Goal: Information Seeking & Learning: Learn about a topic

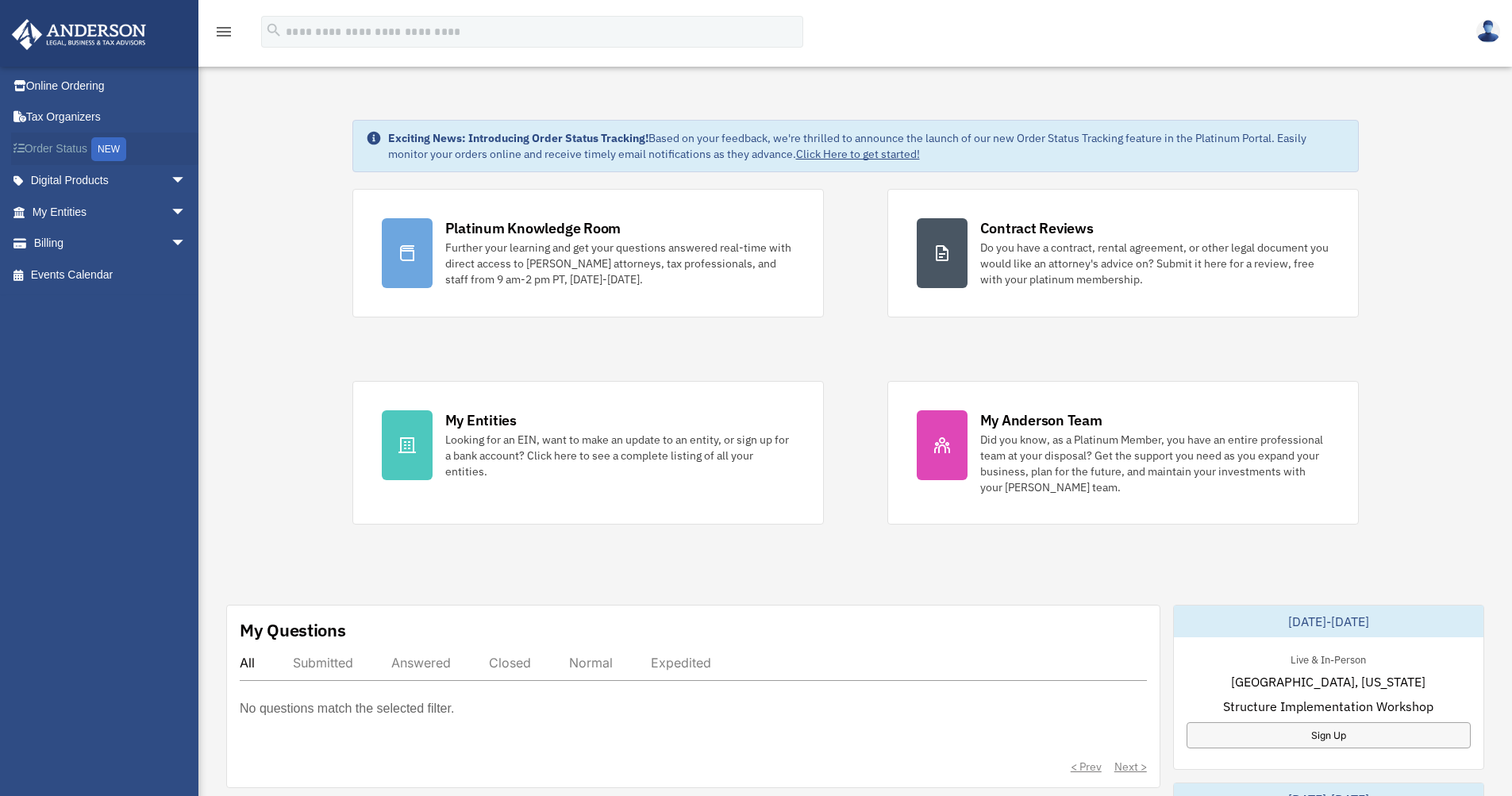
click at [51, 141] on link "Order Status NEW" at bounding box center [110, 148] width 199 height 32
click at [91, 185] on link "Digital Products arrow_drop_down" at bounding box center [110, 181] width 199 height 31
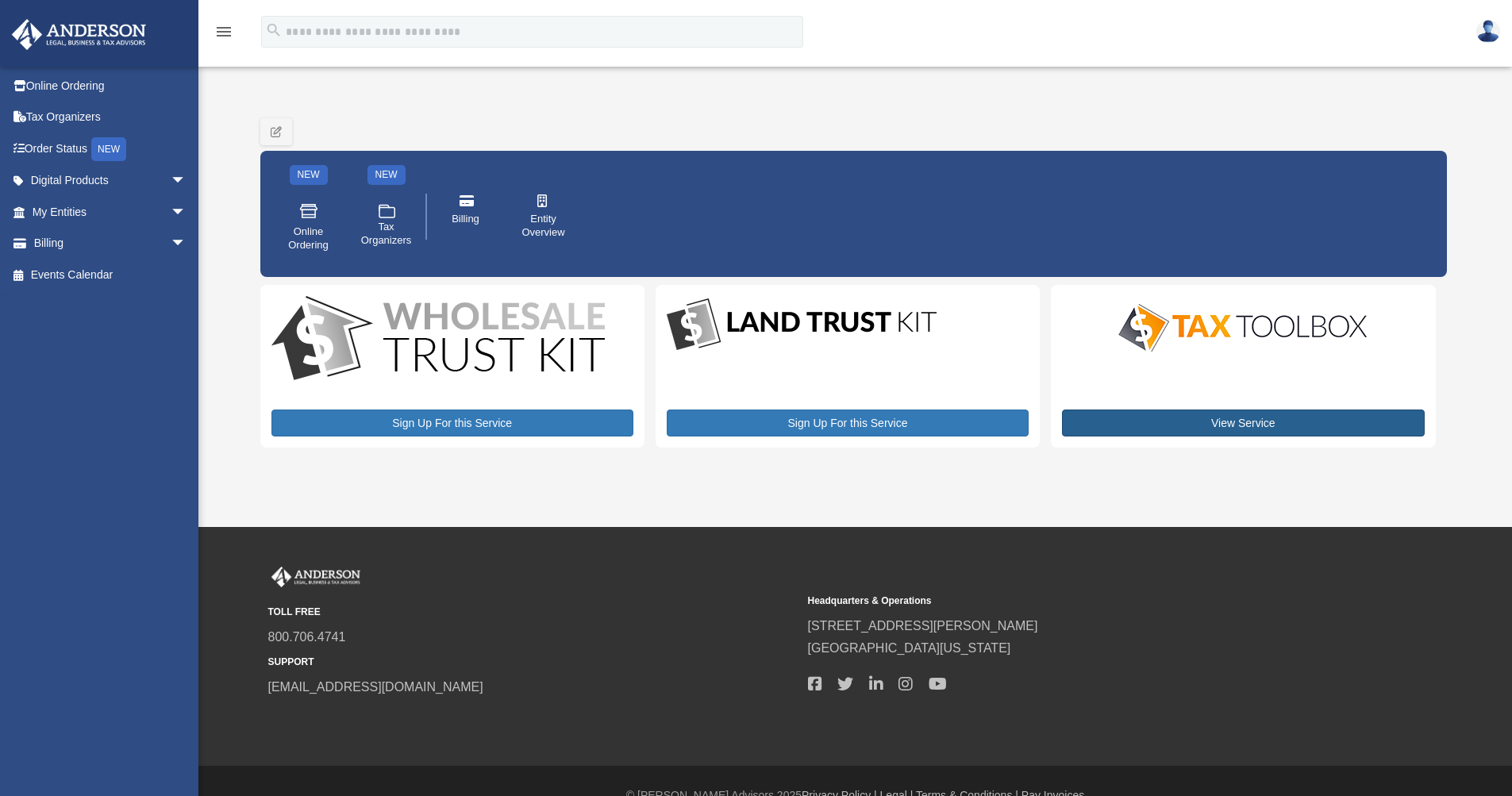
click at [1151, 429] on link "View Service" at bounding box center [1243, 423] width 362 height 27
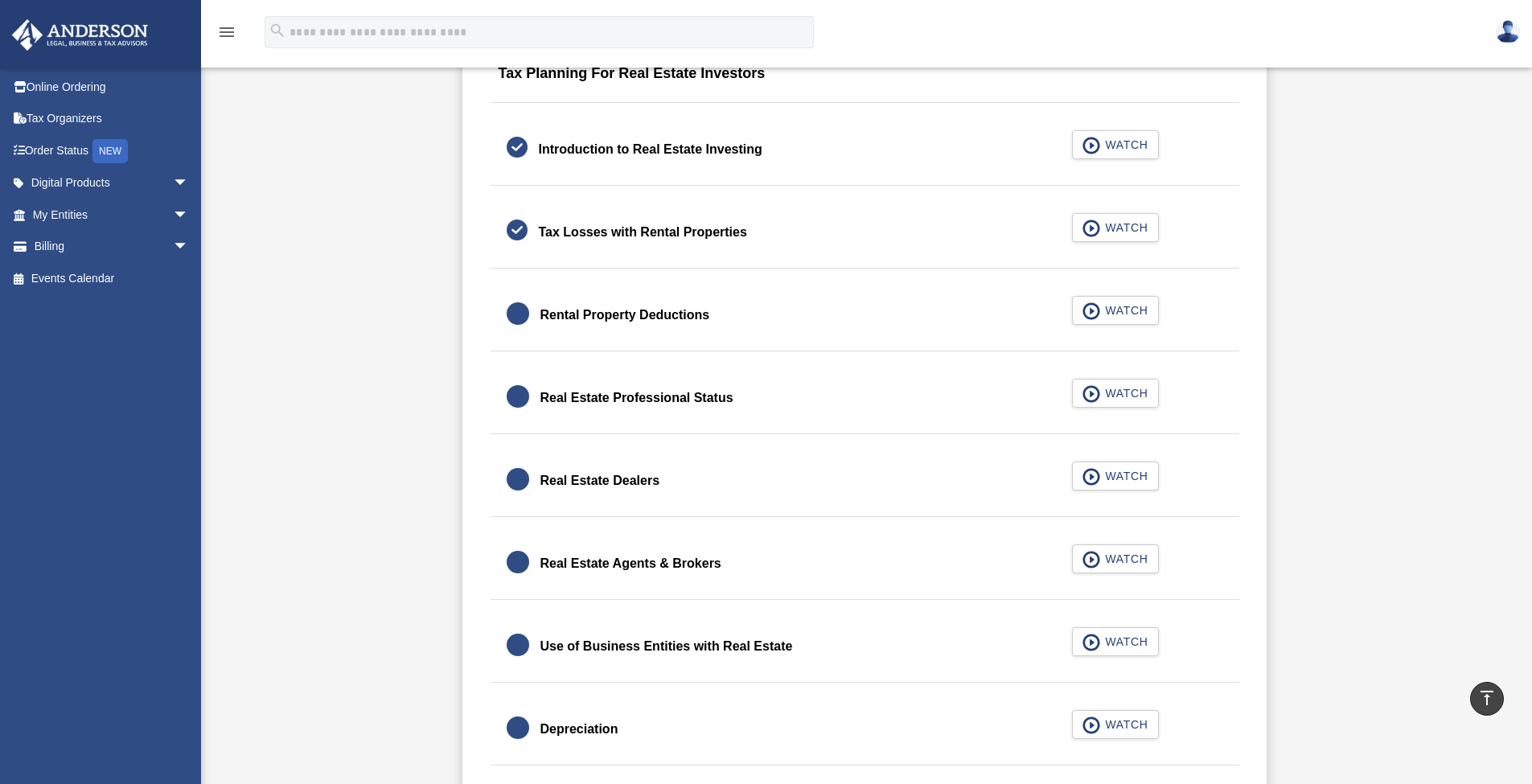
scroll to position [1017, 0]
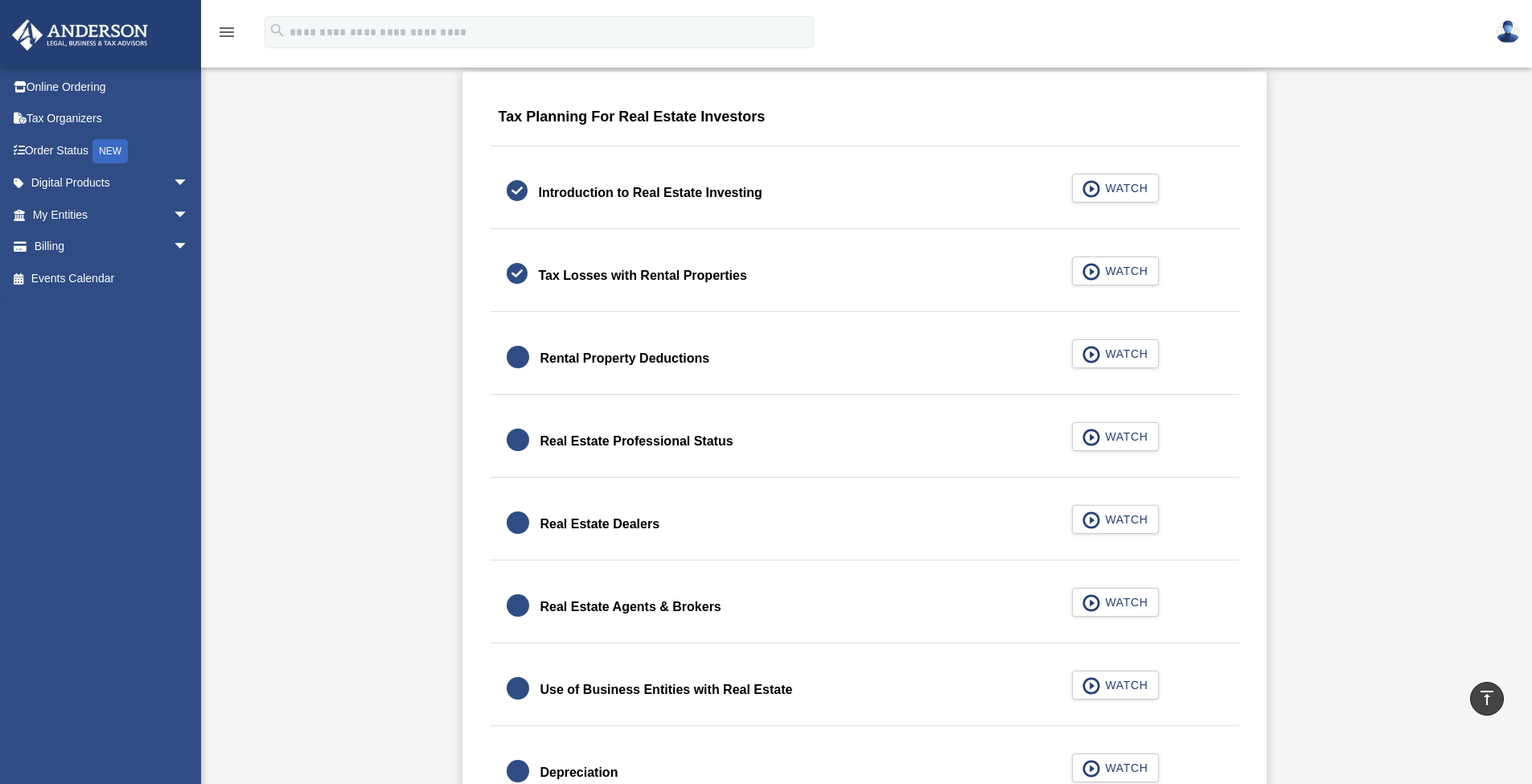
click at [675, 348] on div "Rental Property Deductions" at bounding box center [625, 358] width 170 height 23
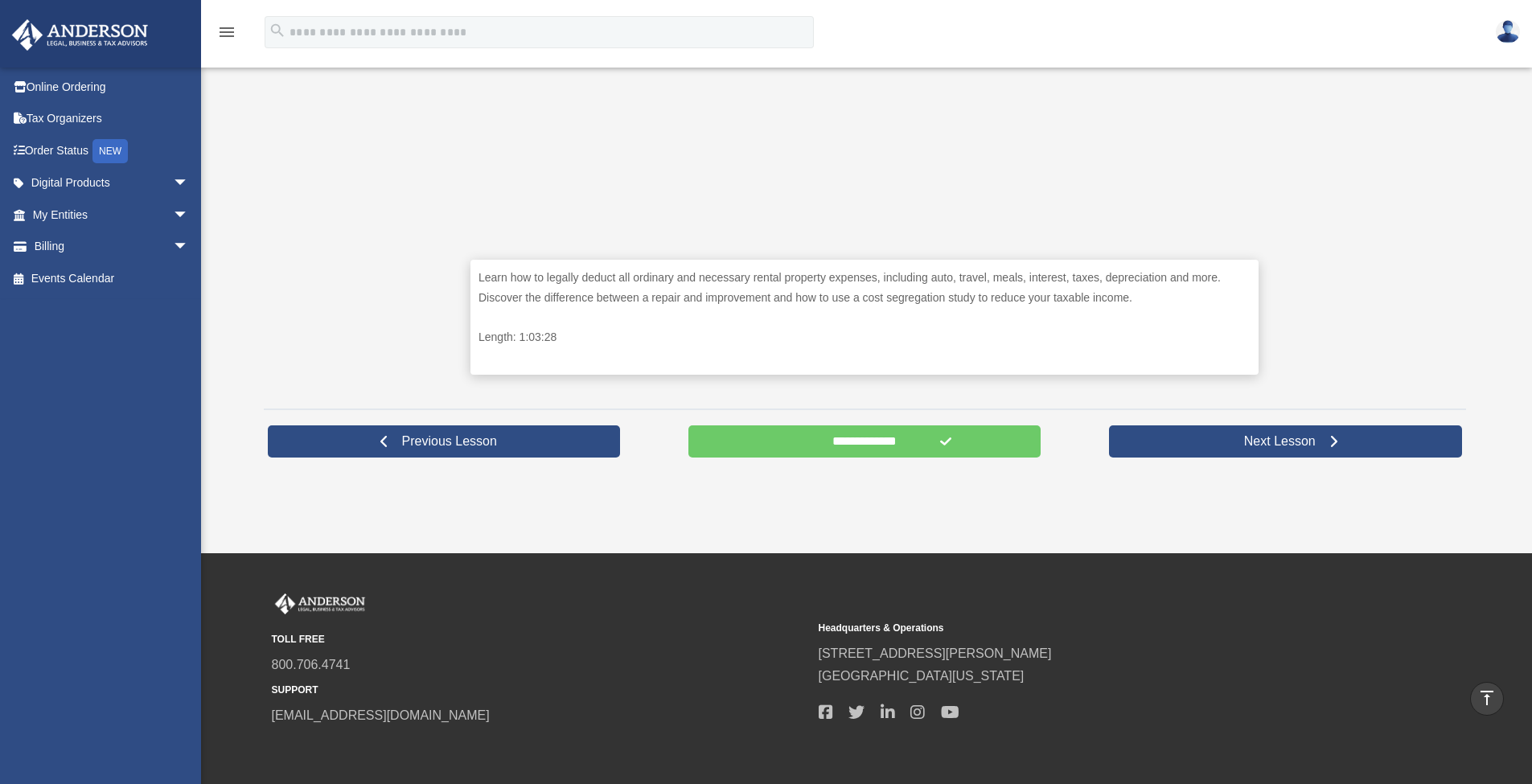
scroll to position [420, 0]
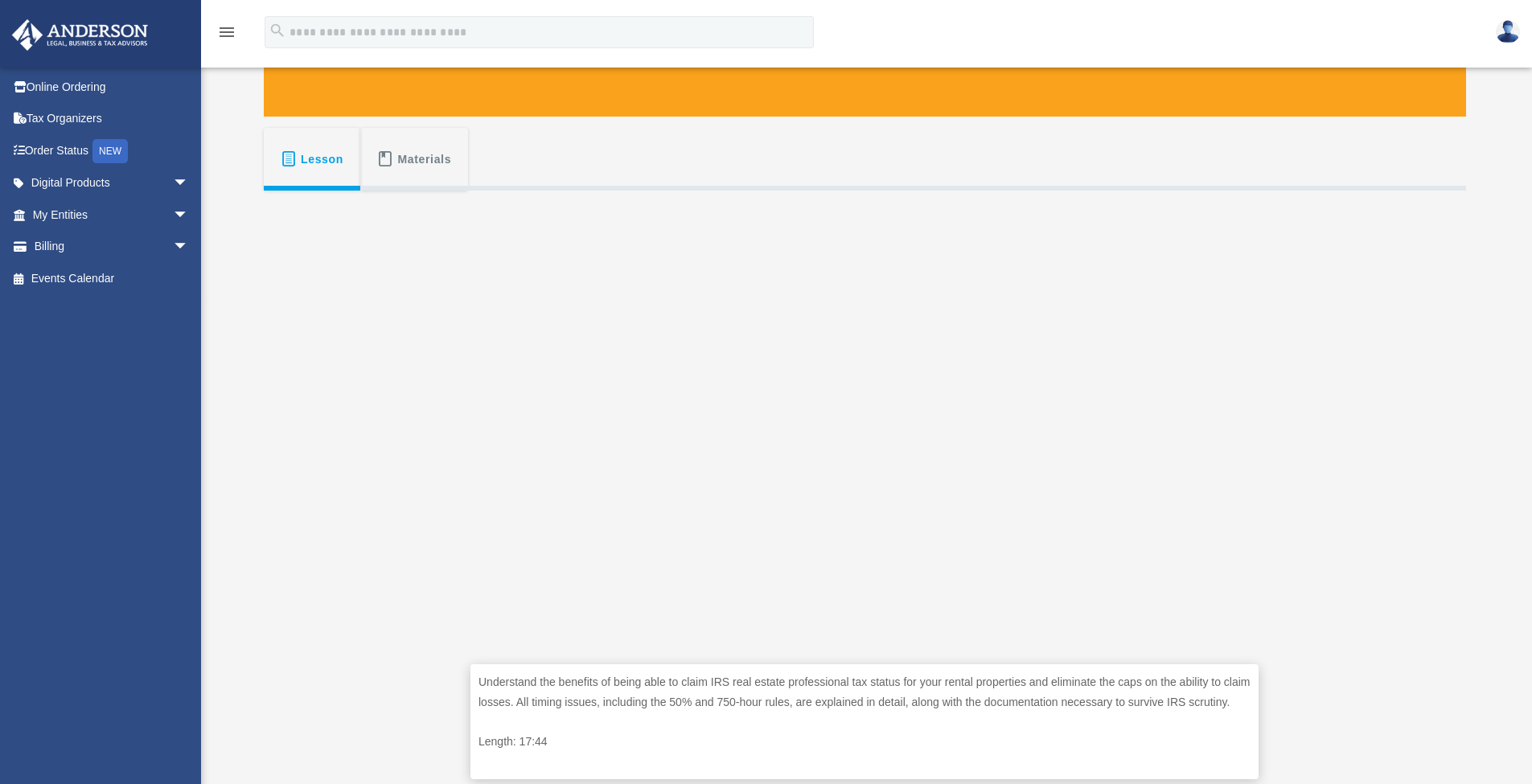
scroll to position [706, 0]
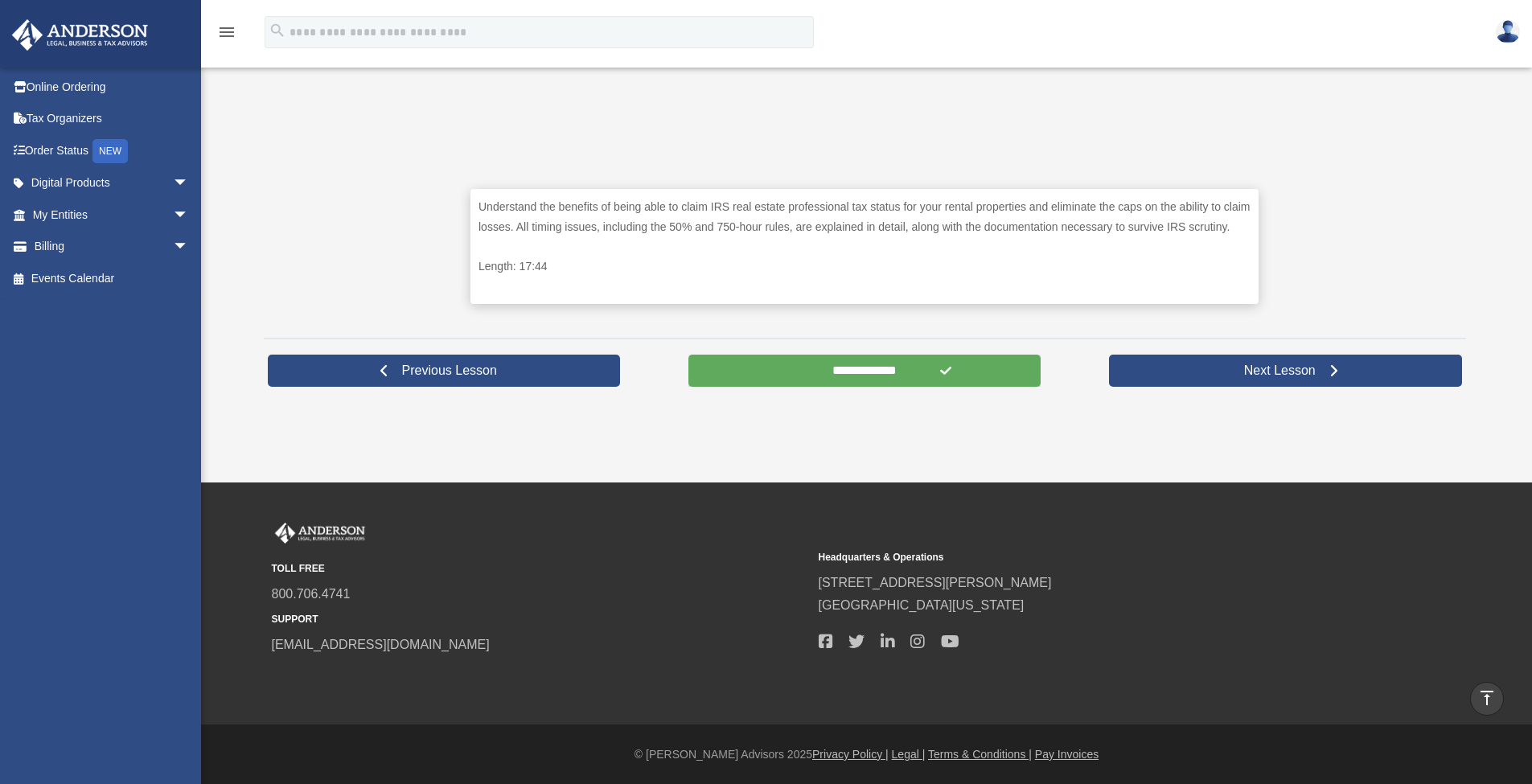
click at [873, 377] on input "**********" at bounding box center [865, 371] width 353 height 32
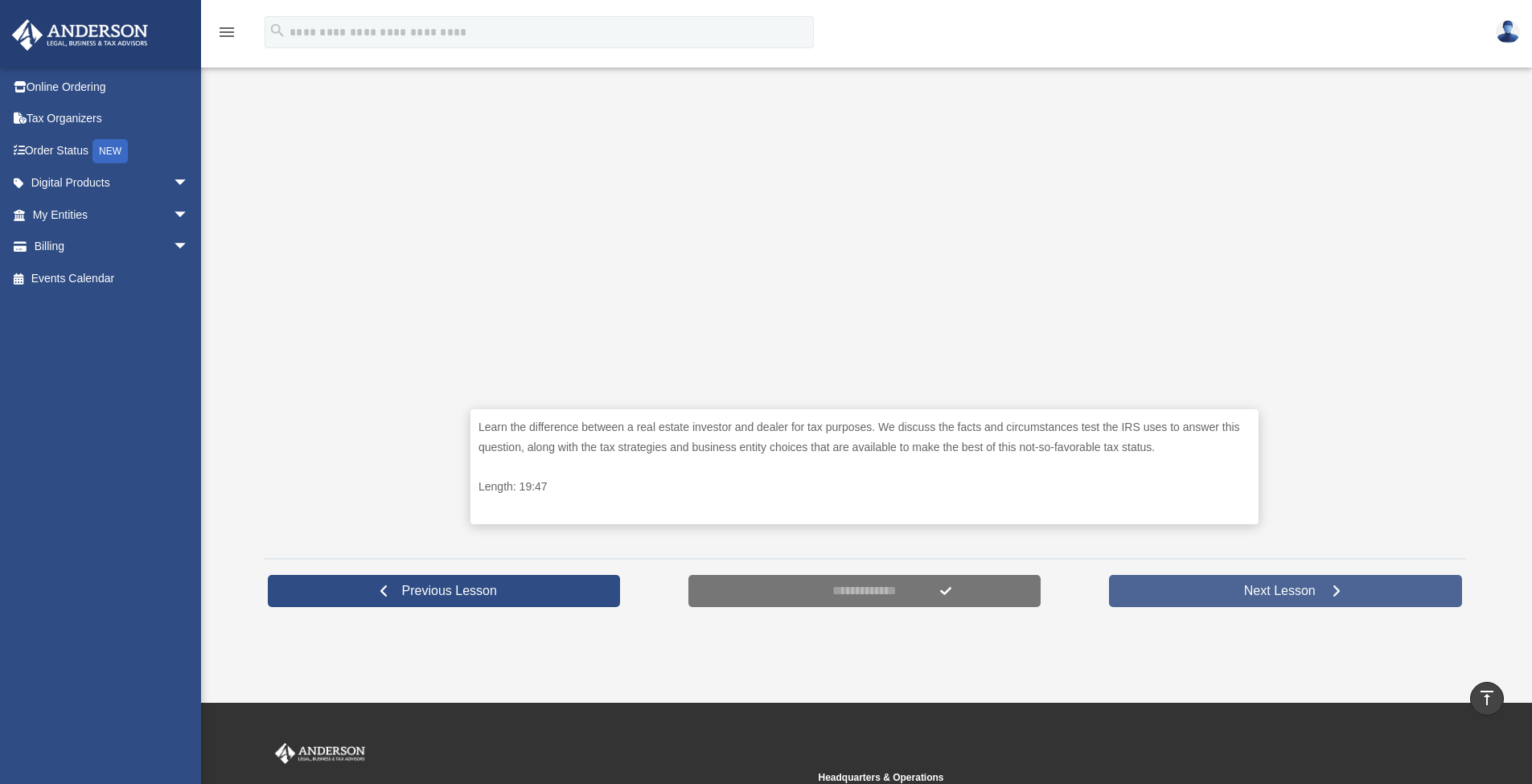
scroll to position [424, 0]
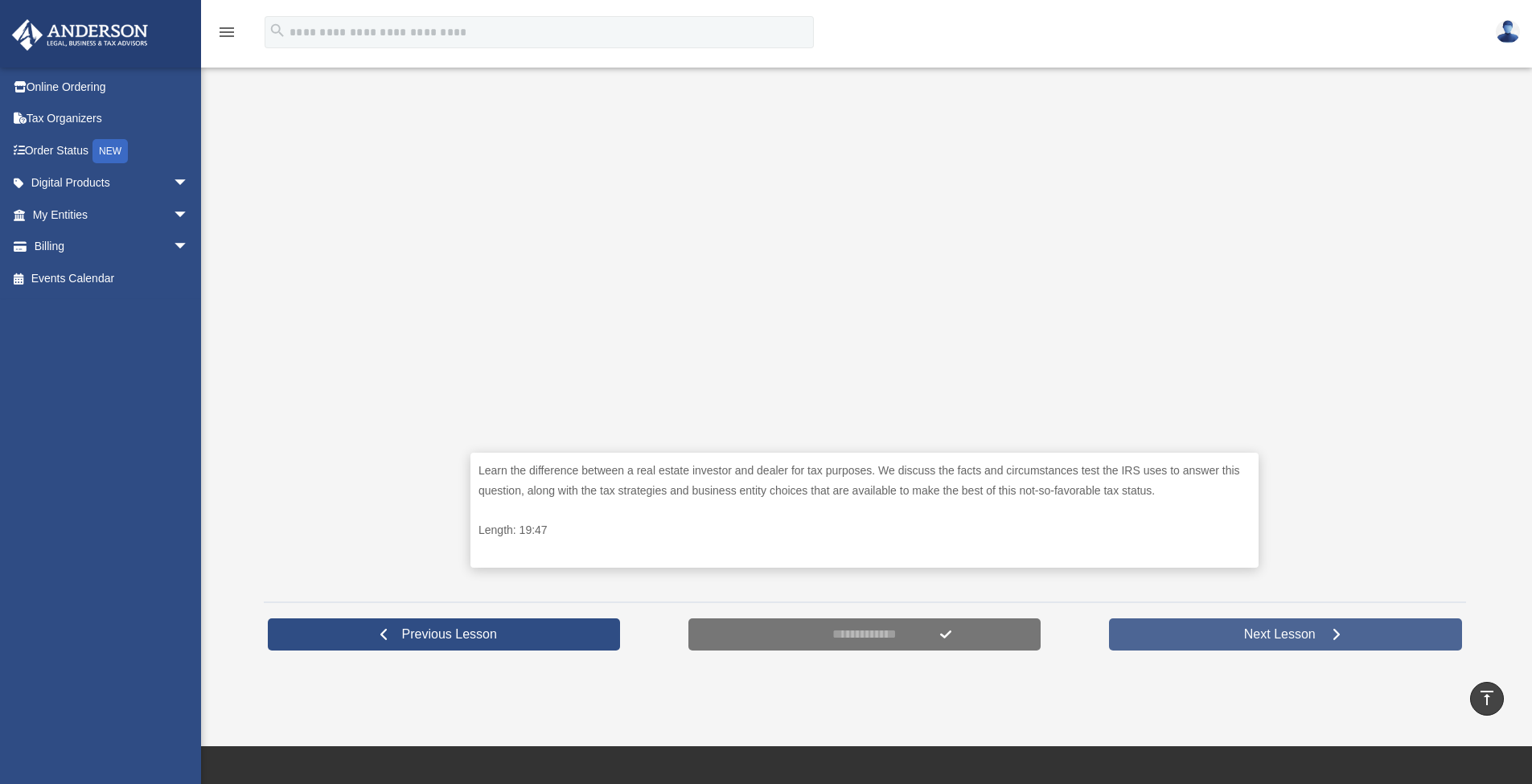
click at [1243, 648] on link "Next Lesson" at bounding box center [1285, 634] width 353 height 32
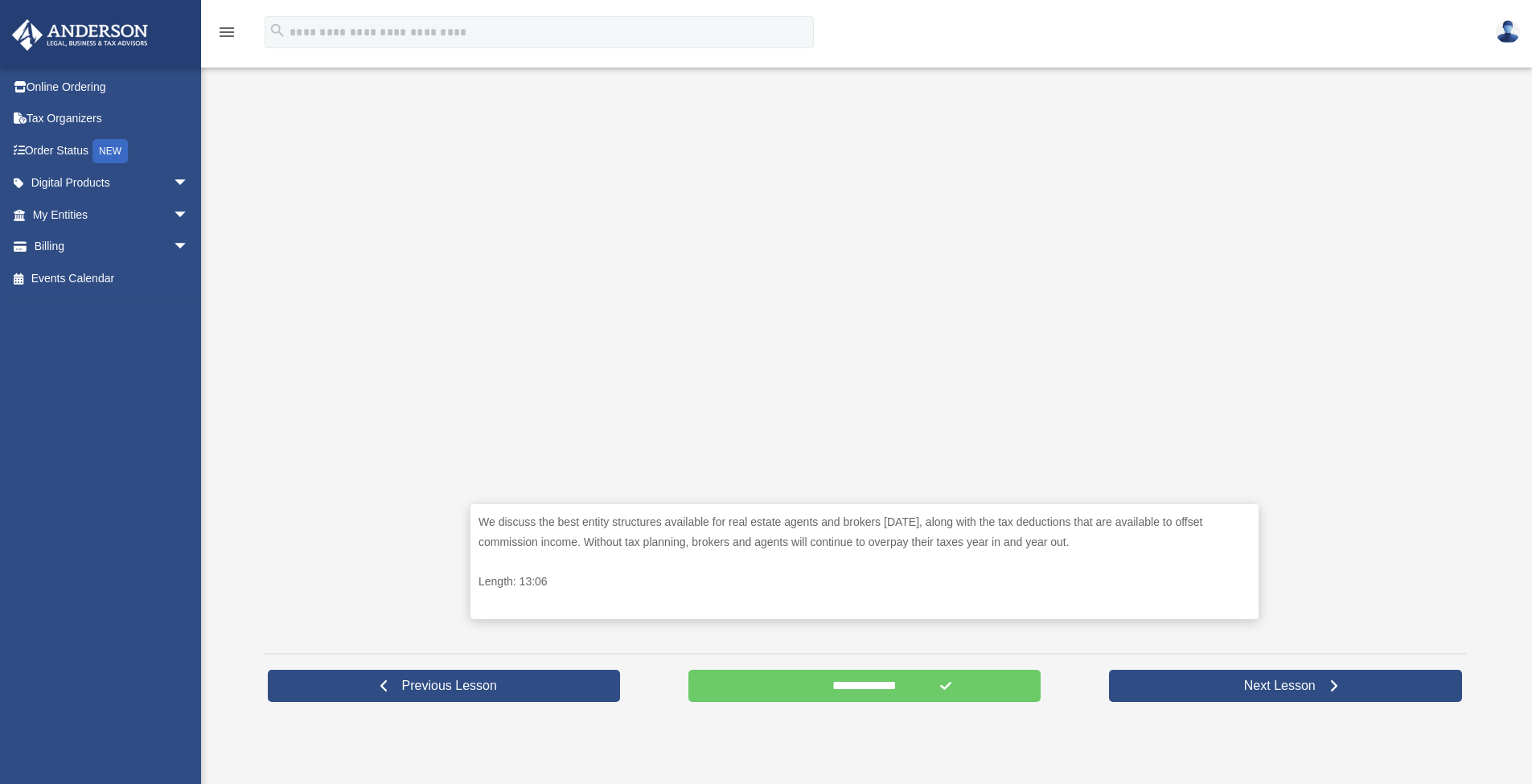
scroll to position [612, 0]
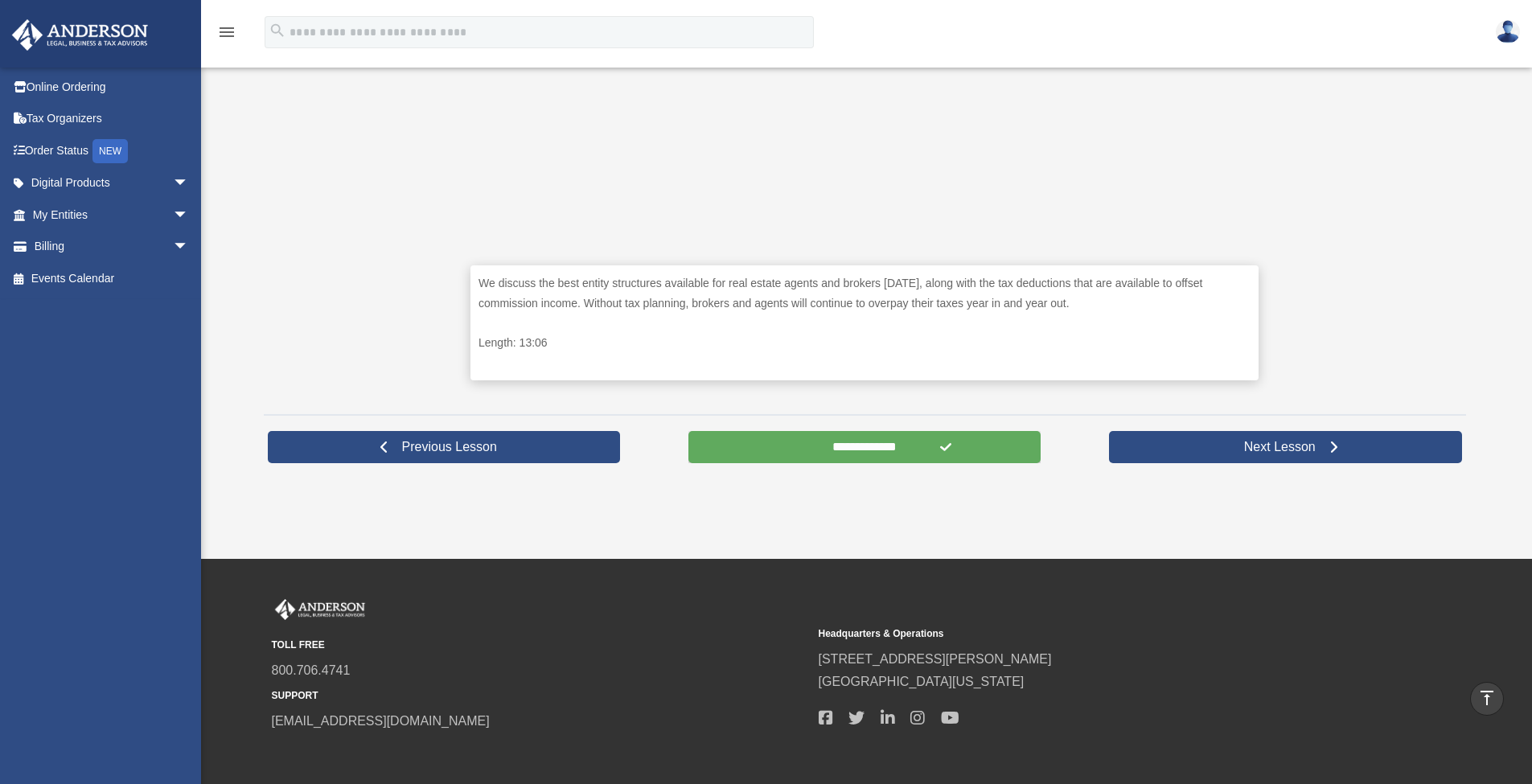
click at [959, 444] on input "**********" at bounding box center [865, 447] width 353 height 32
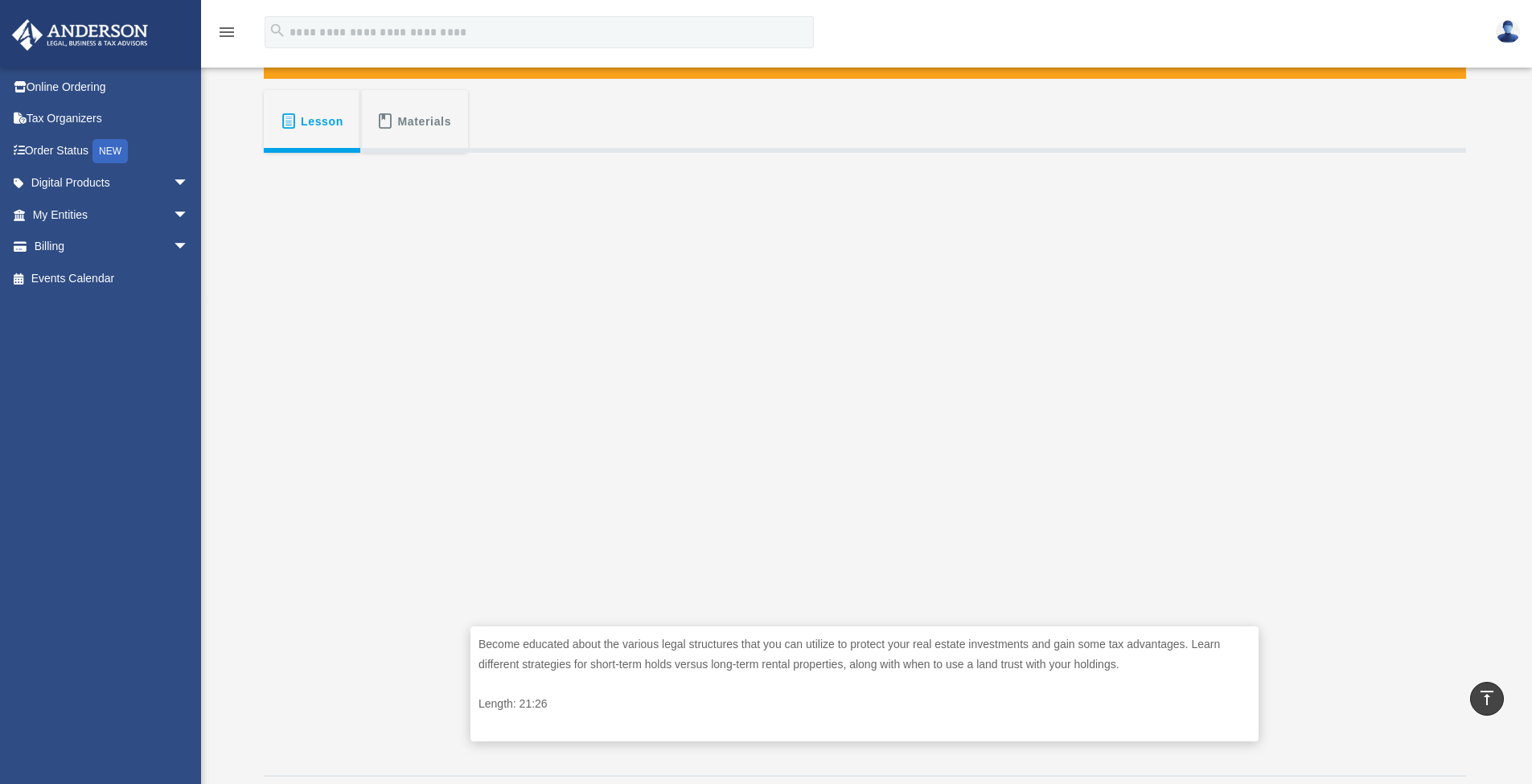
scroll to position [17, 0]
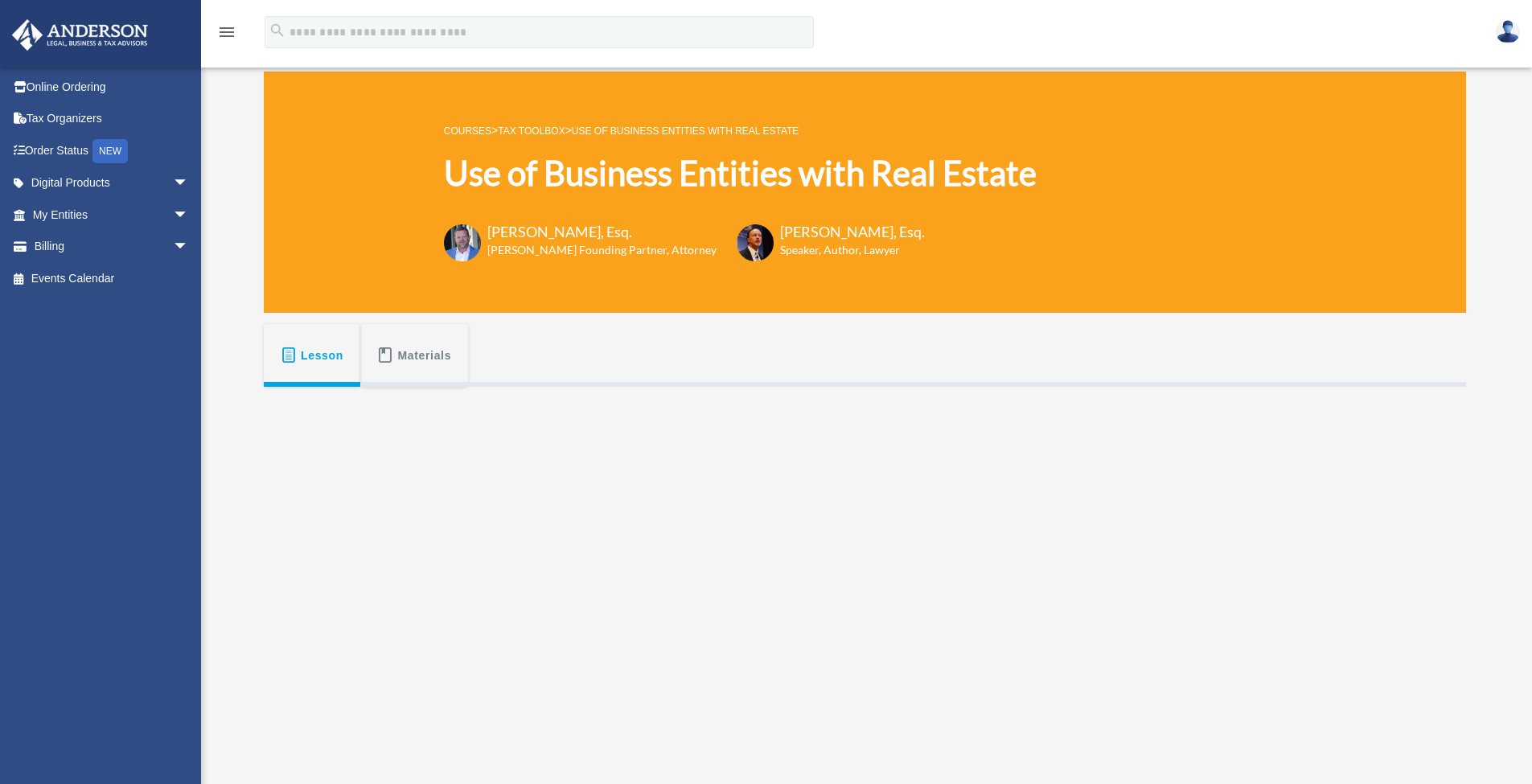
click at [551, 136] on p "COURSES > Tax Toolbox > Use of Business Entities with Real Estate" at bounding box center [740, 131] width 592 height 20
click at [550, 135] on link "Tax Toolbox" at bounding box center [531, 131] width 67 height 11
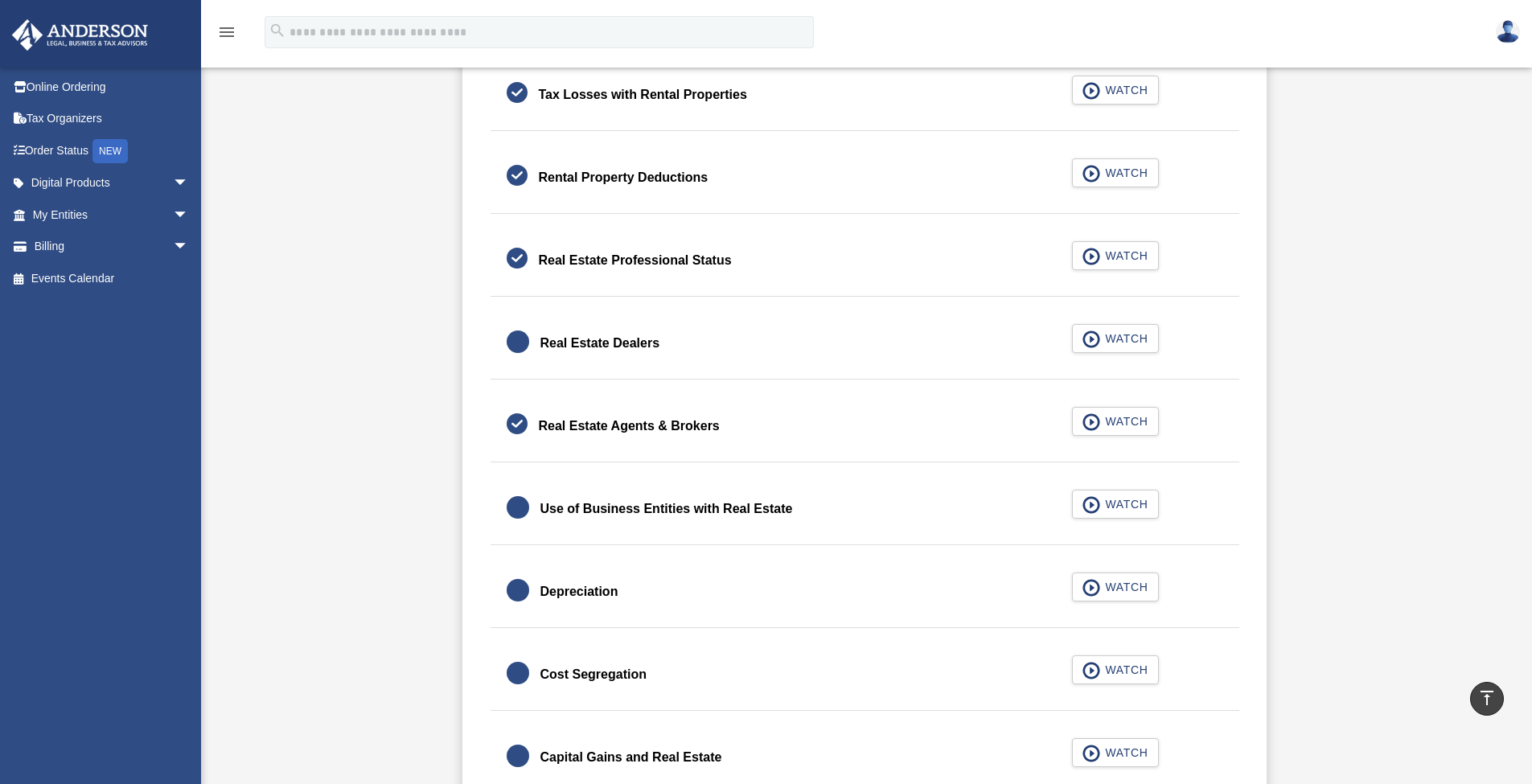
scroll to position [1201, 0]
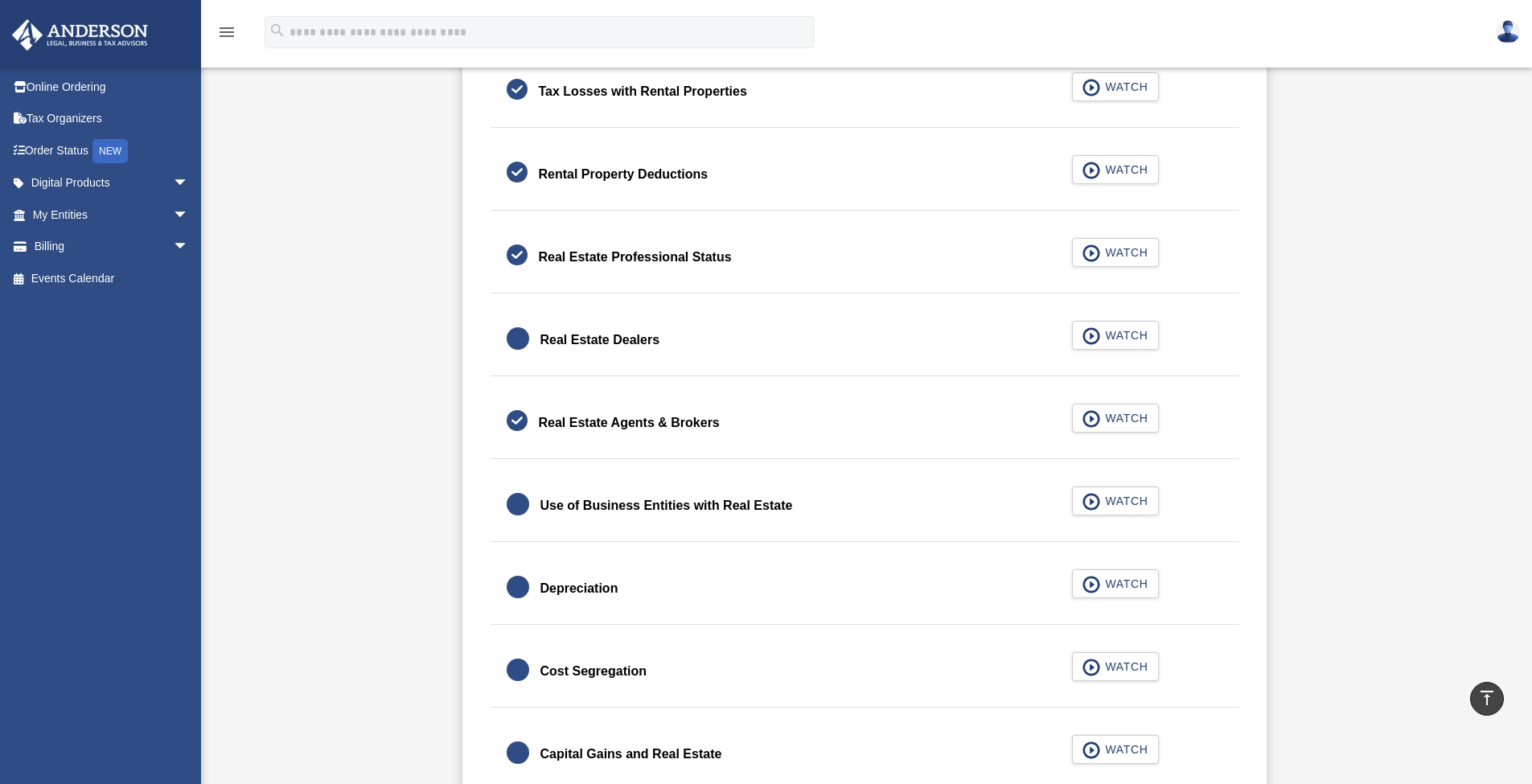
click at [896, 595] on link "Depreciation WATCH" at bounding box center [864, 588] width 716 height 38
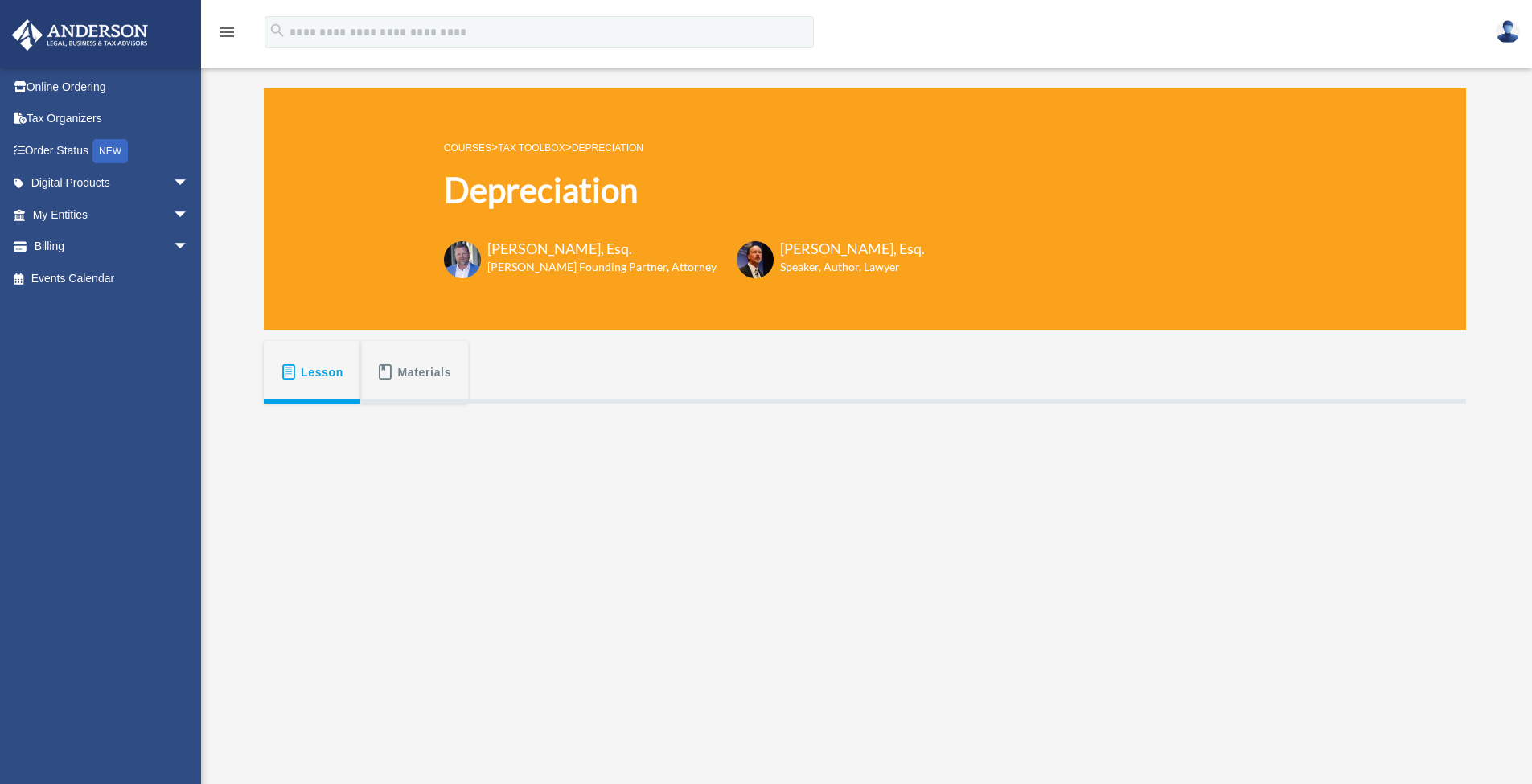
scroll to position [201, 0]
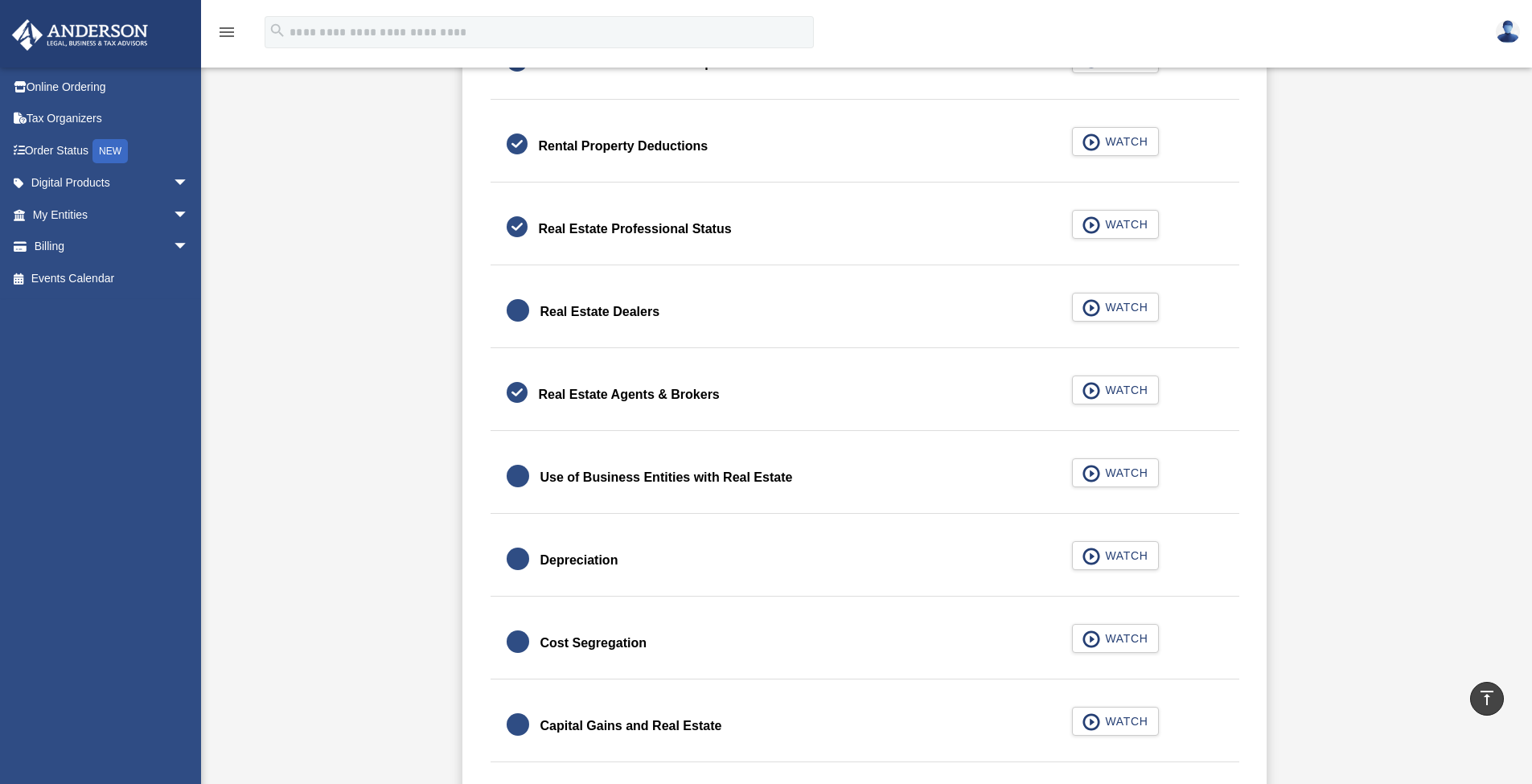
scroll to position [1393, 0]
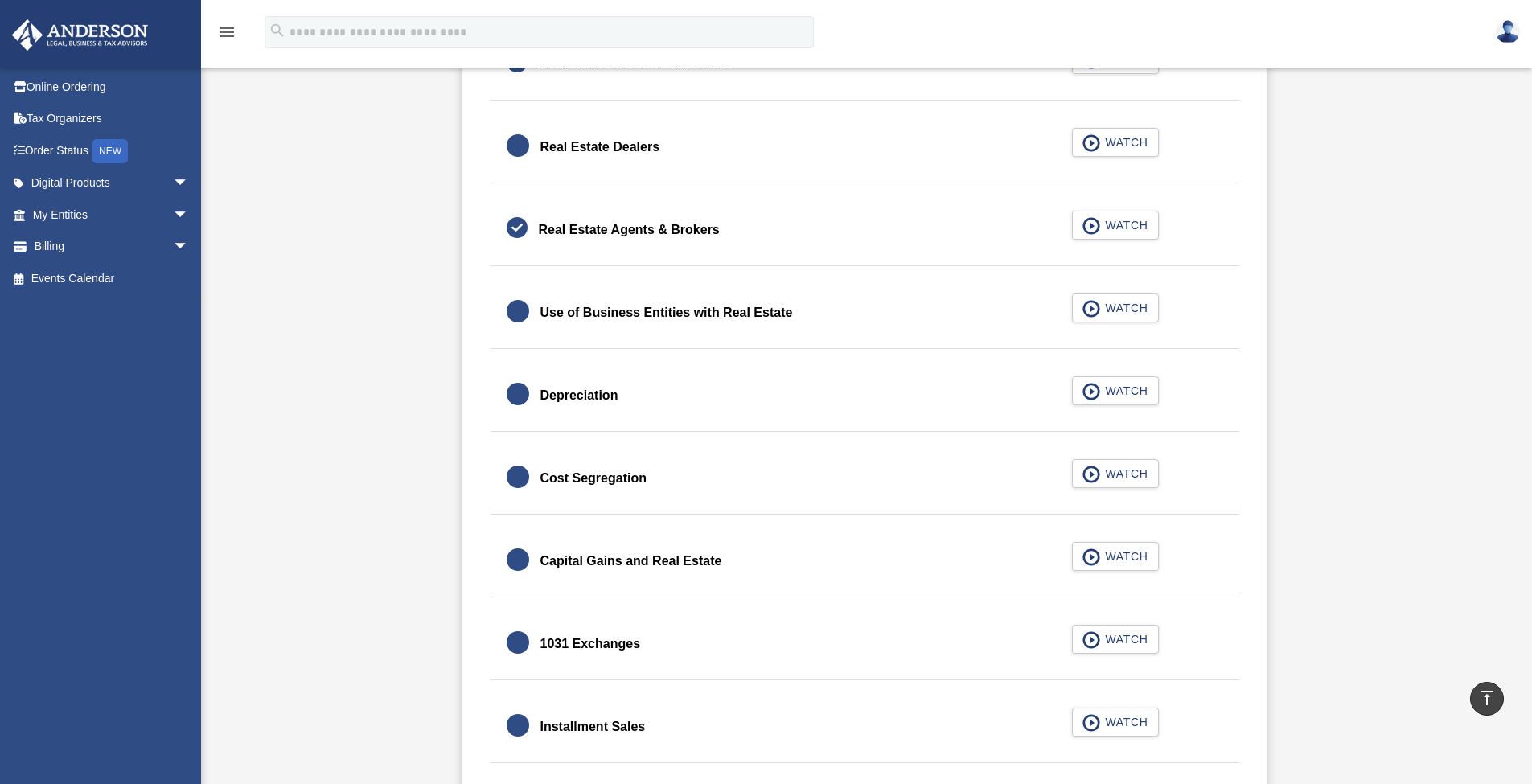
click at [612, 476] on div "Cost Segregation" at bounding box center [593, 478] width 106 height 23
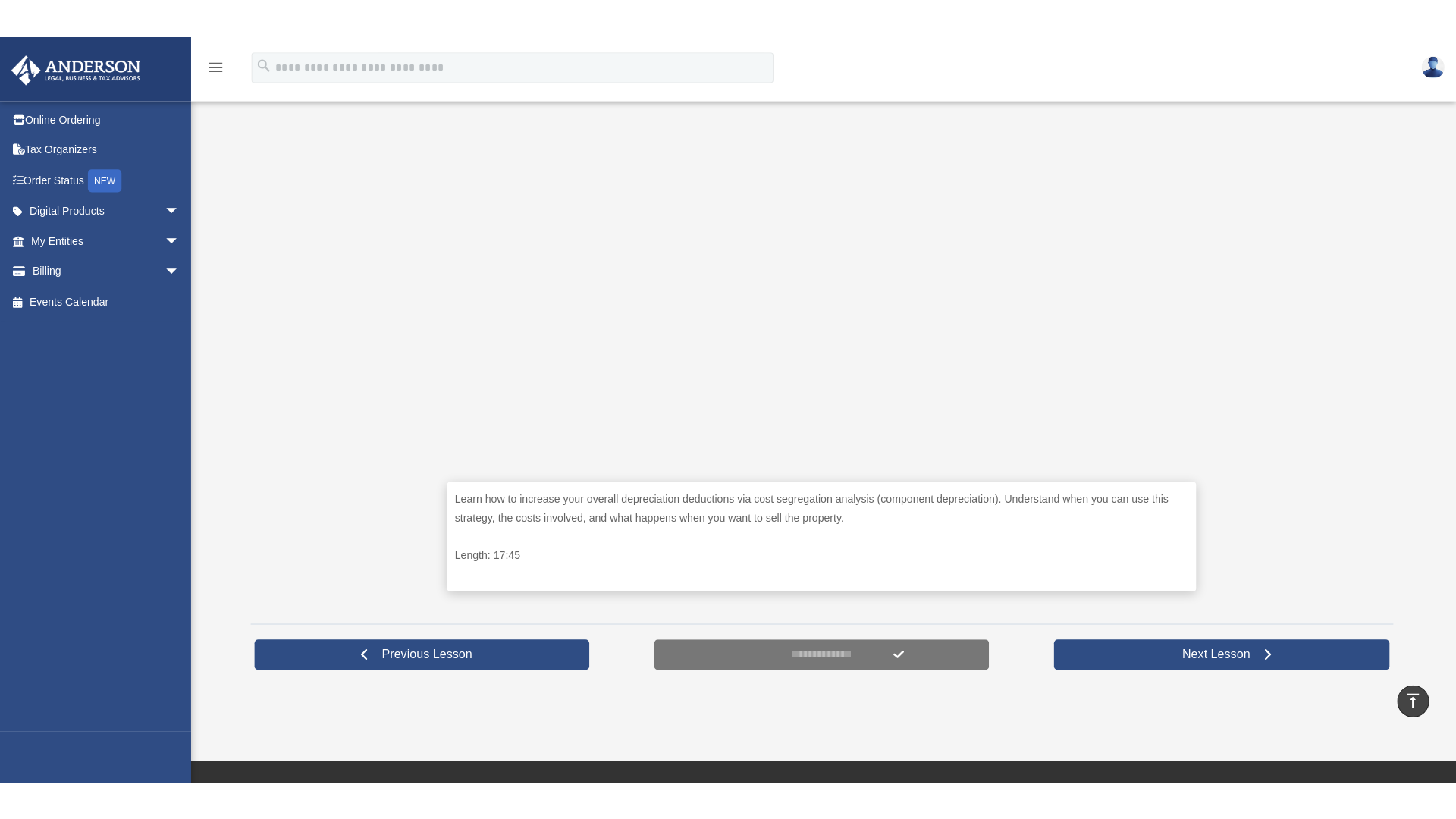
scroll to position [383, 0]
